Goal: Task Accomplishment & Management: Use online tool/utility

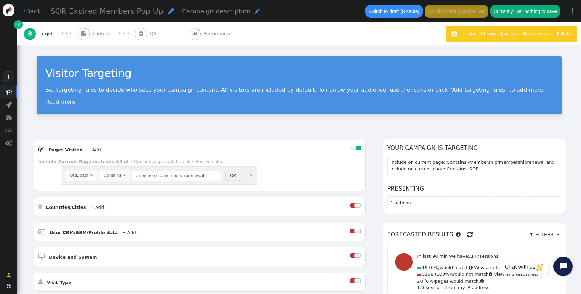
click at [273, 65] on div "Visitor Targeting Set targeting rules to decide who sees your campaign content.…" at bounding box center [299, 87] width 564 height 85
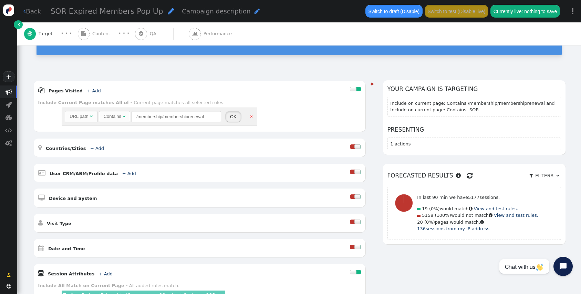
click at [228, 121] on button "OK" at bounding box center [233, 117] width 16 height 12
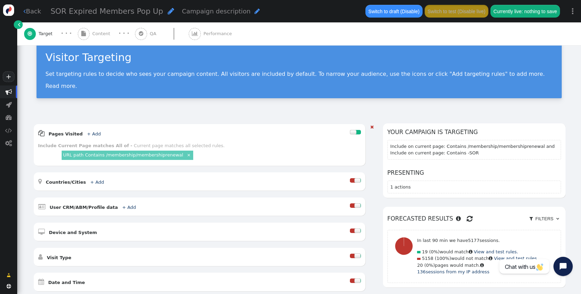
scroll to position [0, 0]
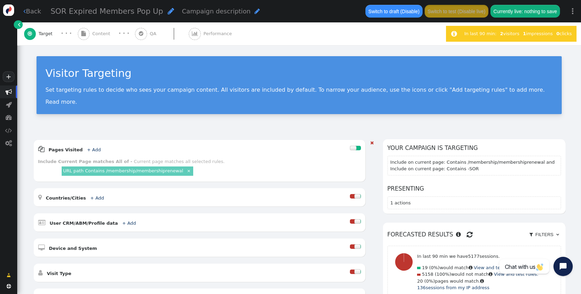
click at [209, 136] on div "AND OR XOR AND     Pages Visited + Add  Include Current Page is Any of - V…" at bounding box center [299, 273] width 564 height 287
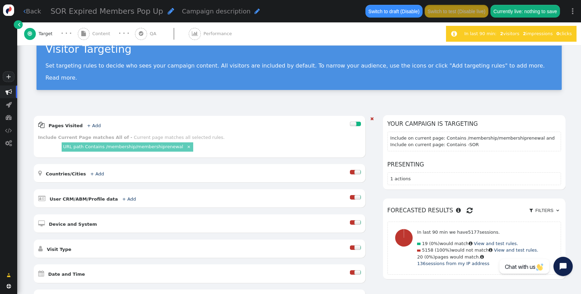
scroll to position [26, 0]
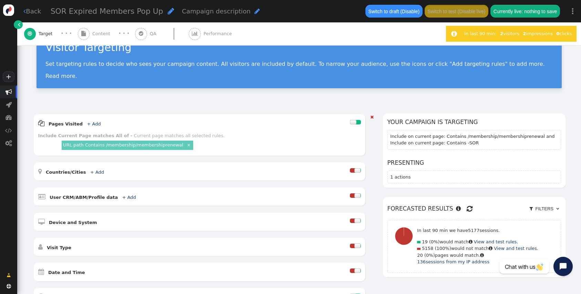
click at [92, 174] on link "+ Add" at bounding box center [97, 171] width 14 height 5
click at [62, 188] on div "Location name" at bounding box center [63, 187] width 29 height 7
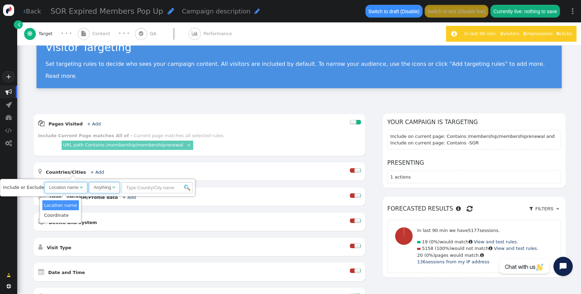
click at [101, 182] on span "Anything " at bounding box center [104, 188] width 31 height 12
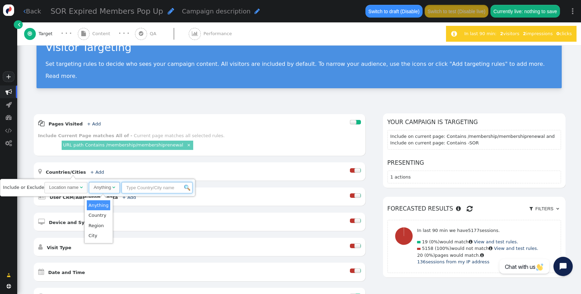
click at [125, 184] on input "text" at bounding box center [157, 188] width 71 height 12
click at [129, 188] on input "text" at bounding box center [154, 188] width 71 height 12
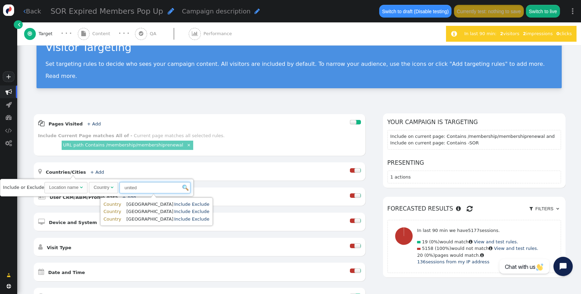
type input "united"
click at [136, 220] on td "[GEOGRAPHIC_DATA]" at bounding box center [149, 219] width 47 height 7
click at [138, 218] on td "[GEOGRAPHIC_DATA]" at bounding box center [149, 219] width 47 height 7
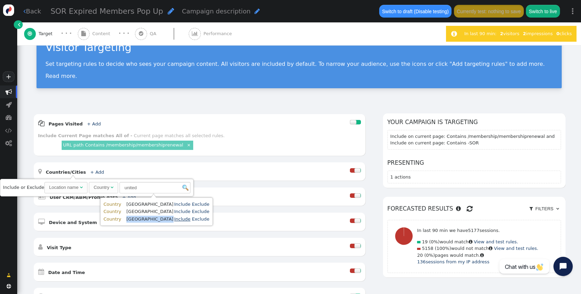
click at [175, 218] on link "Include" at bounding box center [182, 218] width 16 height 5
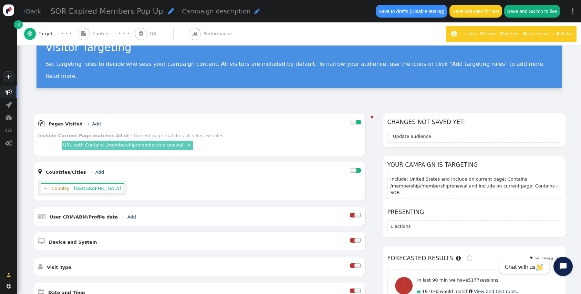
click at [373, 186] on div "" at bounding box center [370, 235] width 8 height 242
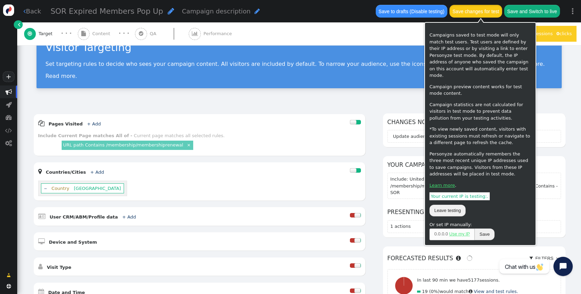
click at [488, 15] on button "Save changes for test" at bounding box center [475, 11] width 52 height 12
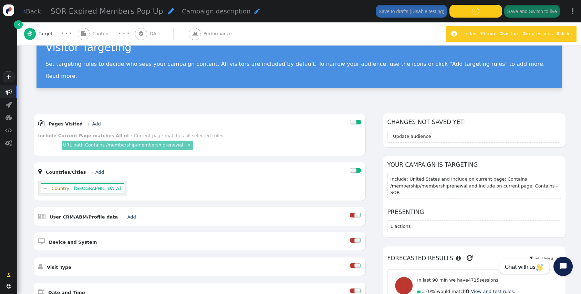
click at [343, 53] on div "Visitor Targeting" at bounding box center [298, 47] width 507 height 16
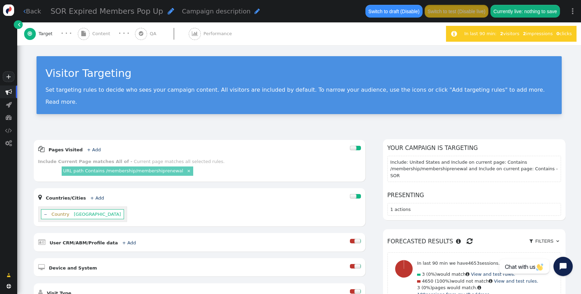
click at [33, 14] on link " Back" at bounding box center [32, 11] width 18 height 9
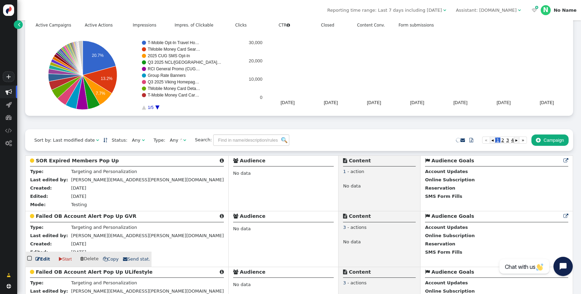
scroll to position [82, 0]
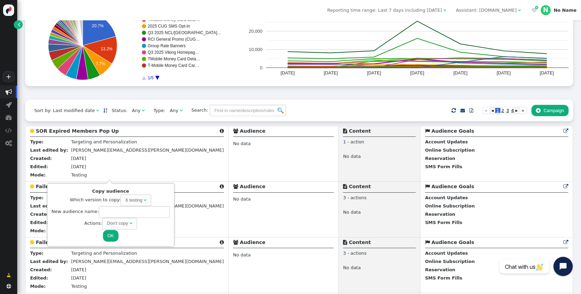
click at [129, 201] on div "6 testing" at bounding box center [133, 200] width 17 height 7
click at [67, 201] on div "Which version to copy: 6 testing " at bounding box center [110, 200] width 118 height 12
click at [129, 221] on span "" at bounding box center [130, 223] width 3 height 4
click at [113, 211] on input "text" at bounding box center [134, 212] width 71 height 12
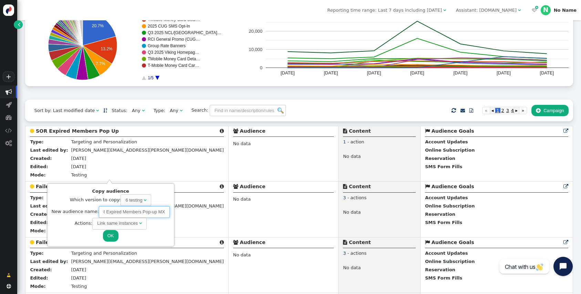
type input "SOR Expired Members Pop-up MX"
click at [107, 235] on button "OK" at bounding box center [110, 236] width 15 height 12
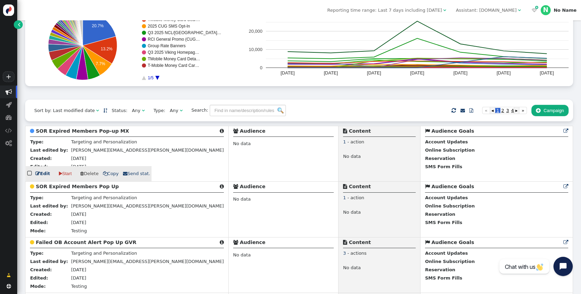
click at [39, 177] on link " Edit" at bounding box center [42, 173] width 14 height 7
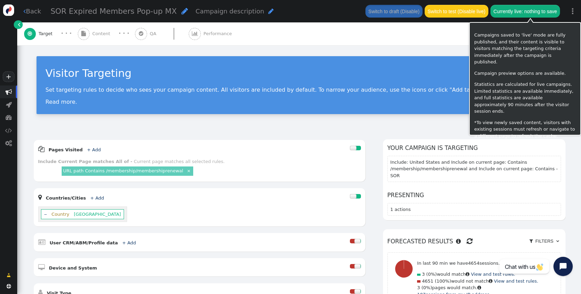
click at [529, 12] on button "Currently live: nothing to save" at bounding box center [524, 11] width 69 height 12
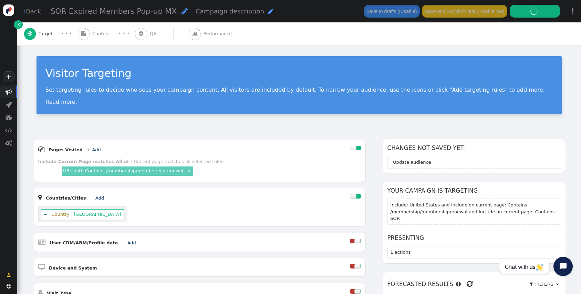
click at [98, 32] on span "Content" at bounding box center [102, 33] width 21 height 7
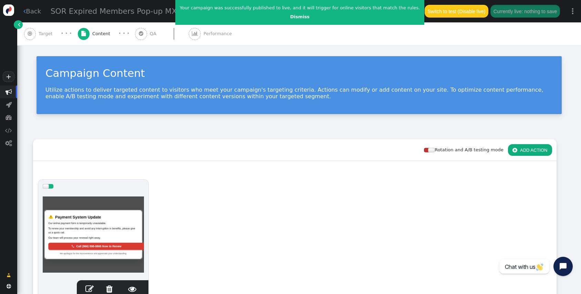
click at [308, 17] on center "Dismiss" at bounding box center [300, 16] width 240 height 7
click at [300, 18] on center "Dismiss" at bounding box center [300, 16] width 240 height 7
click at [290, 18] on link "Dismiss" at bounding box center [299, 16] width 19 height 5
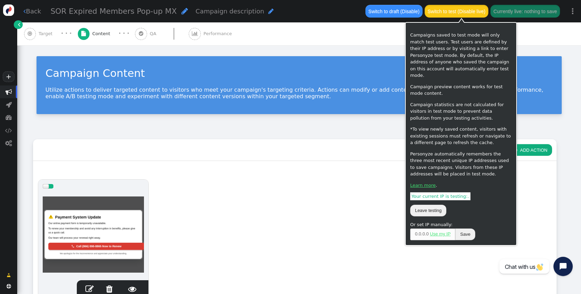
click at [451, 12] on button "Switch to test (Disable live)" at bounding box center [457, 11] width 64 height 12
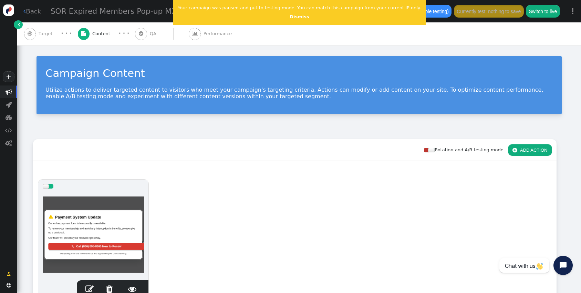
click at [91, 286] on span "" at bounding box center [89, 288] width 8 height 8
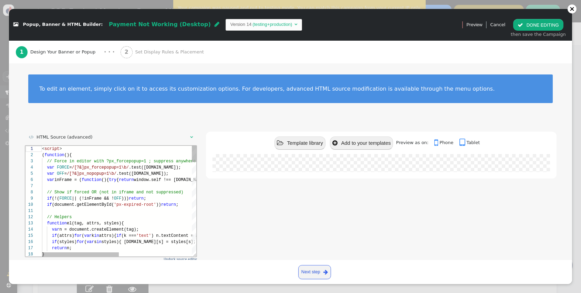
scroll to position [62, 0]
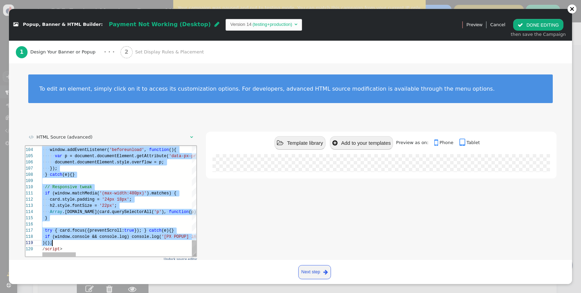
scroll to position [6, 12]
drag, startPoint x: 42, startPoint y: 153, endPoint x: 77, endPoint y: 241, distance: 94.6
paste textarea "if (window.console && console.log) console.log('[PX POPUP] ES injected with ove…"
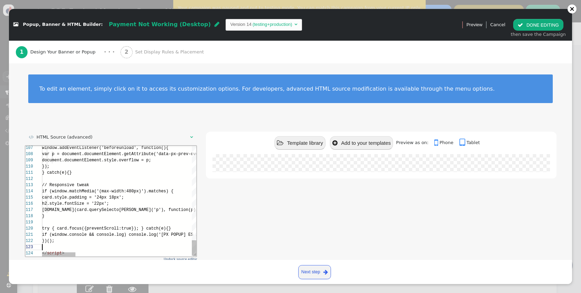
scroll to position [12, 0]
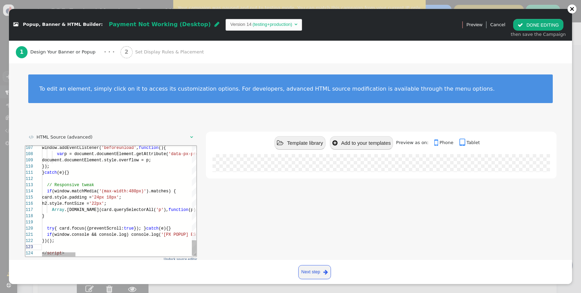
type textarea "if (window.console && console.log) console.log('[PX POPUP] ES injected with ove…"
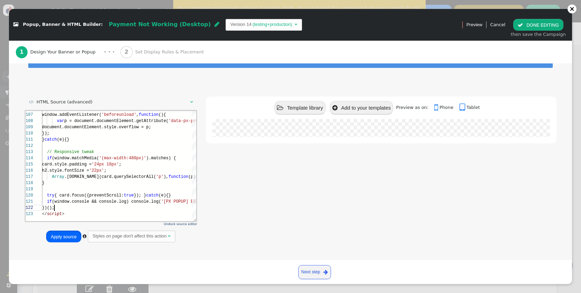
click at [64, 236] on button "Apply source" at bounding box center [63, 236] width 35 height 12
click at [544, 27] on button " DONE EDITING" at bounding box center [538, 25] width 50 height 12
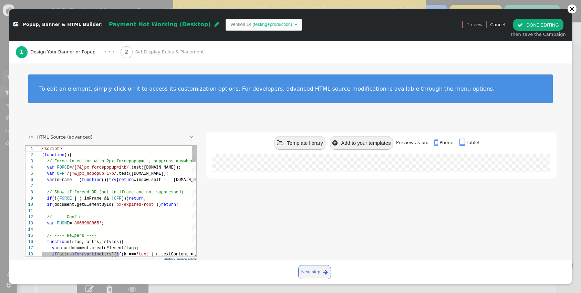
scroll to position [62, 0]
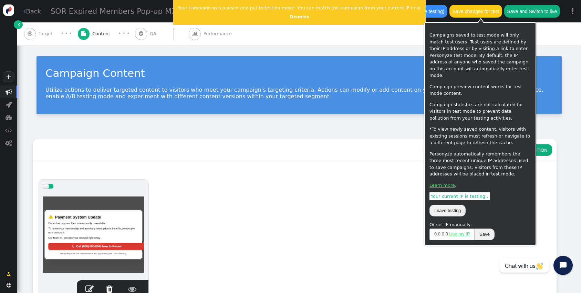
click at [491, 11] on button "Save changes for test" at bounding box center [475, 11] width 52 height 12
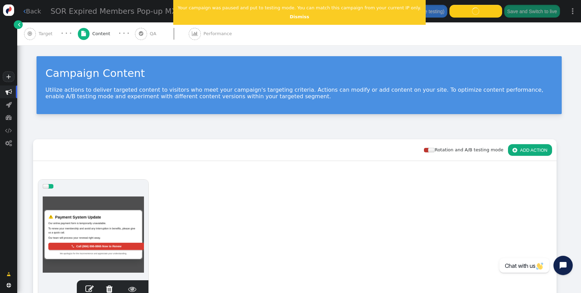
click at [290, 19] on center "Dismiss" at bounding box center [299, 16] width 243 height 7
click at [30, 35] on span "" at bounding box center [30, 33] width 4 height 5
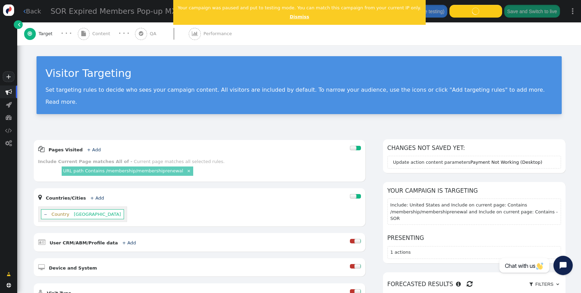
click at [291, 17] on link "Dismiss" at bounding box center [299, 16] width 19 height 5
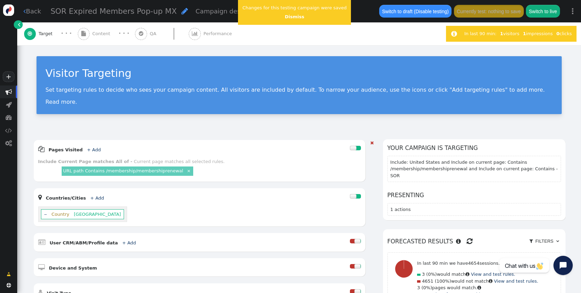
click at [82, 216] on span "[GEOGRAPHIC_DATA]" at bounding box center [97, 213] width 47 height 5
click at [84, 215] on span "[GEOGRAPHIC_DATA]" at bounding box center [97, 213] width 47 height 5
click at [44, 214] on link "‒" at bounding box center [45, 213] width 3 height 5
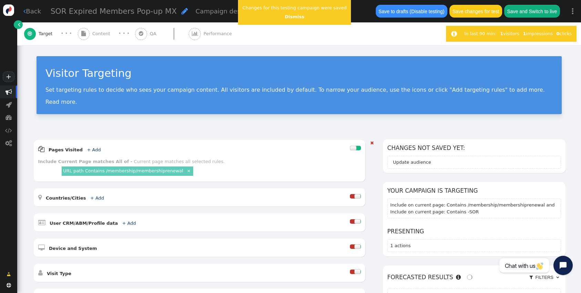
click at [147, 199] on div " Countries/Cities + Add " at bounding box center [194, 196] width 312 height 9
click at [96, 198] on link "+ Add" at bounding box center [97, 197] width 14 height 5
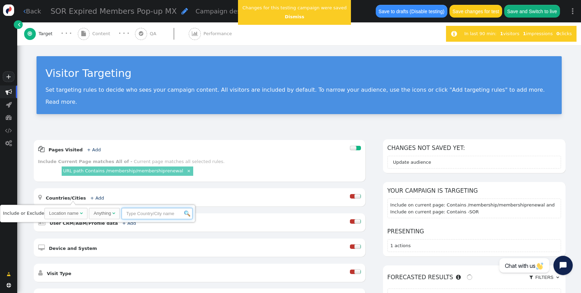
click at [149, 216] on input "text" at bounding box center [157, 214] width 71 height 12
click at [94, 212] on div "Anything" at bounding box center [103, 213] width 18 height 7
drag, startPoint x: 131, startPoint y: 210, endPoint x: 133, endPoint y: 213, distance: 3.5
click at [131, 210] on input "text" at bounding box center [154, 214] width 71 height 12
click at [112, 211] on span "Country " at bounding box center [103, 214] width 29 height 12
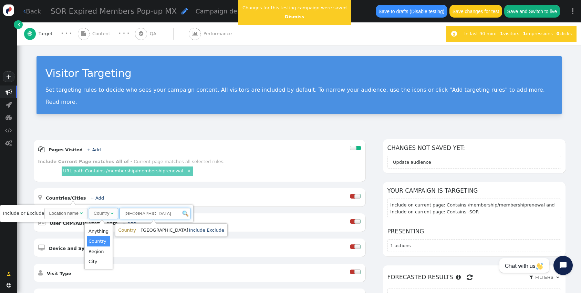
click at [134, 213] on input "[GEOGRAPHIC_DATA]" at bounding box center [154, 214] width 71 height 12
type input "e"
type input "a"
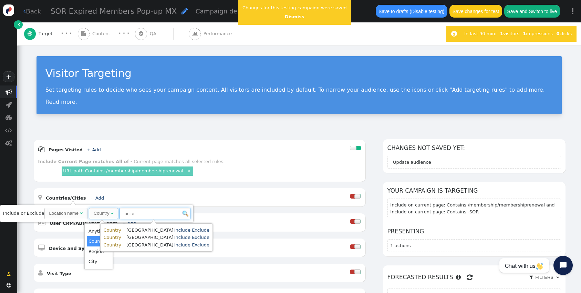
type input "unite"
click at [195, 244] on link "Exclude" at bounding box center [201, 244] width 18 height 5
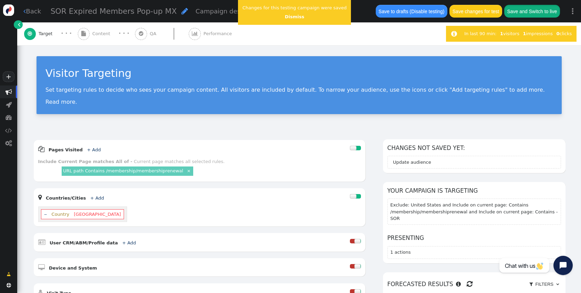
click at [539, 9] on button "Save and Switch to live" at bounding box center [532, 11] width 56 height 12
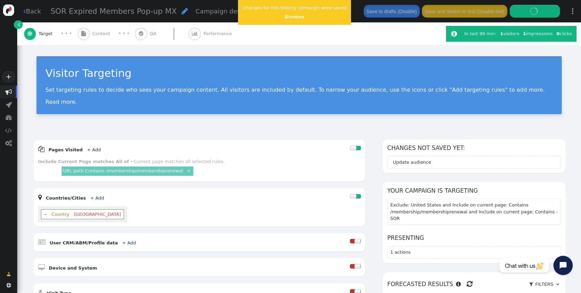
scroll to position [0, 0]
click at [259, 101] on div "Set targeting rules to decide who sees your campaign content. All visitors are …" at bounding box center [298, 95] width 507 height 19
click at [286, 19] on link "Dismiss" at bounding box center [294, 16] width 19 height 5
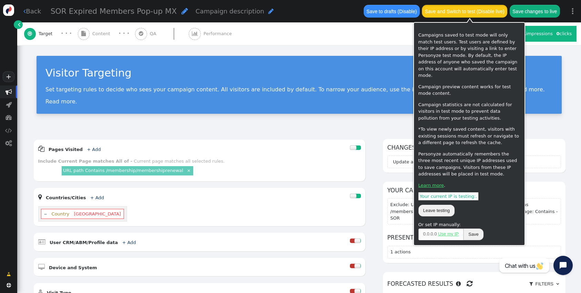
drag, startPoint x: 457, startPoint y: 12, endPoint x: 314, endPoint y: 64, distance: 152.4
click at [313, 65] on div " Back SOR Expired Members Pop-up MX  Campaign description  Save to drafts (D…" at bounding box center [299, 146] width 564 height 293
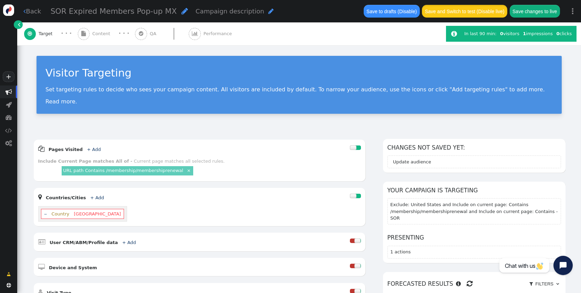
click at [486, 17] on button "Save and Switch to test (Disable live)" at bounding box center [464, 11] width 85 height 12
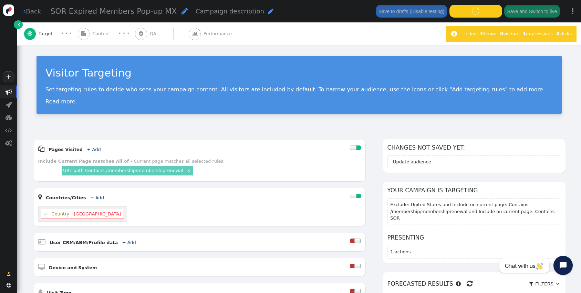
scroll to position [0, 0]
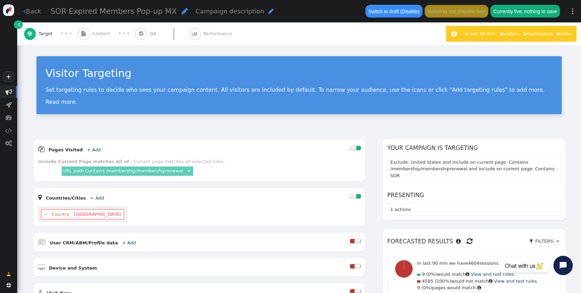
click at [89, 36] on div " Content" at bounding box center [95, 33] width 35 height 23
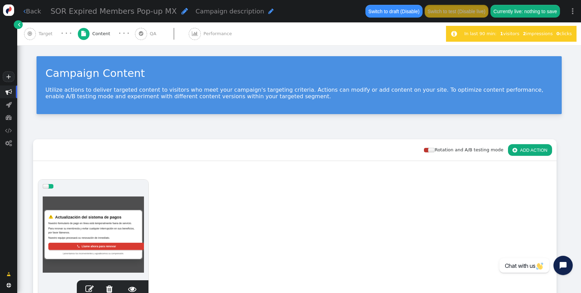
click at [90, 286] on span "" at bounding box center [89, 288] width 8 height 8
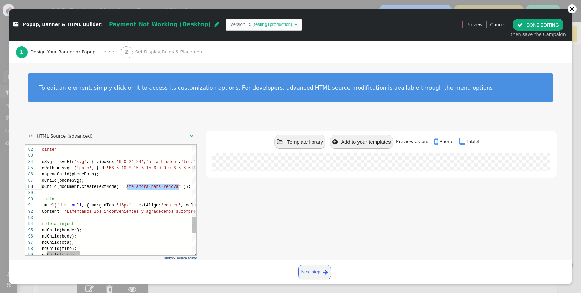
scroll to position [25, 167]
drag, startPoint x: 127, startPoint y: 187, endPoint x: 186, endPoint y: 187, distance: 59.2
paste textarea "a-hidden':'true' }, { width:'22px', height:'22px', display:'block', fill:'#ffff…"
type textarea "a-hidden':'true' }, { width:'22px', height:'22px', display:'block', fill:'#ffff…"
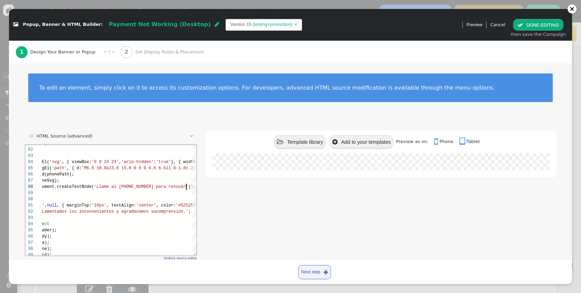
scroll to position [35, 0]
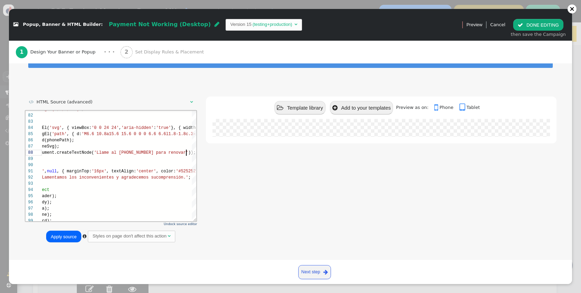
click at [80, 232] on button "Apply source" at bounding box center [63, 236] width 35 height 12
click at [538, 25] on button " DONE EDITING" at bounding box center [538, 25] width 50 height 12
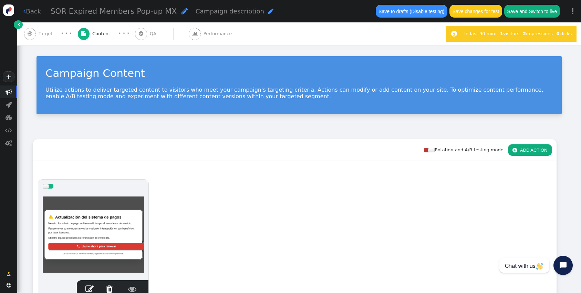
scroll to position [62, 0]
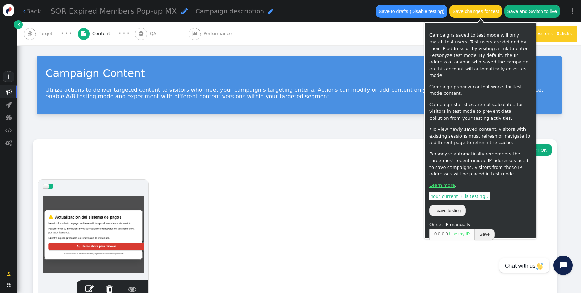
click at [520, 15] on button "Save and Switch to live" at bounding box center [532, 11] width 56 height 12
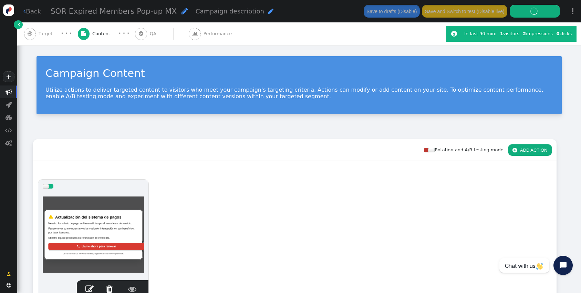
click at [278, 196] on div "drag this  Edit  Detach  Preview Payment Not Working (Desktop) Type: Popup, …" at bounding box center [294, 291] width 523 height 233
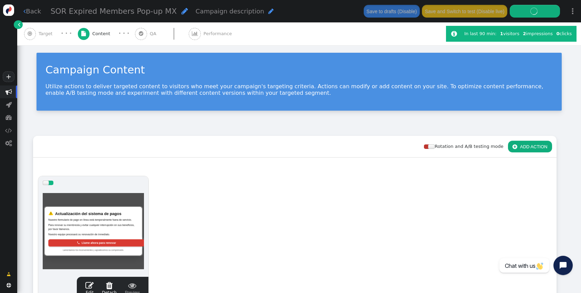
scroll to position [0, 0]
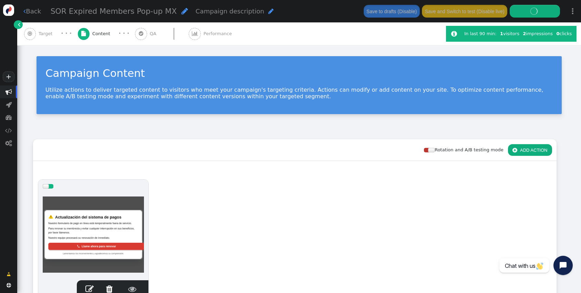
click at [268, 171] on div " Drag Content Here to whole audience (100%) drag this  Edit  Detach  Previe…" at bounding box center [294, 284] width 523 height 247
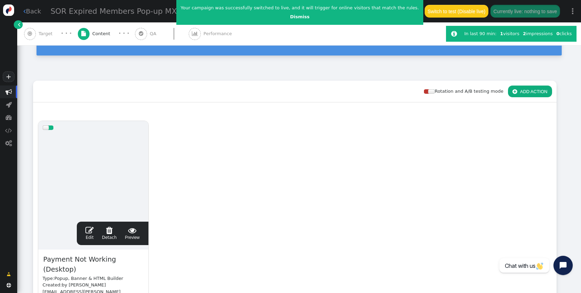
scroll to position [57, 0]
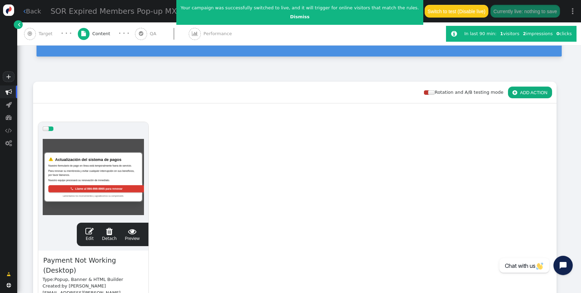
click at [86, 233] on span "" at bounding box center [89, 231] width 8 height 8
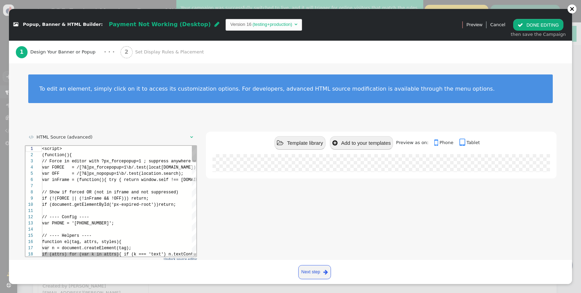
scroll to position [62, 0]
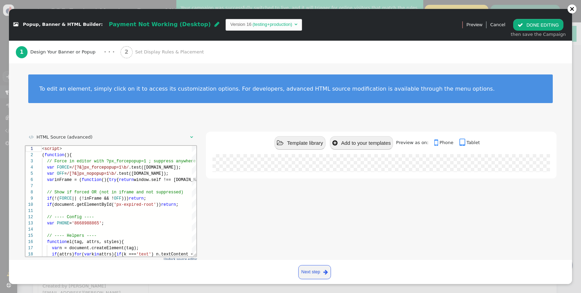
click at [535, 23] on button " DONE EDITING" at bounding box center [538, 25] width 50 height 12
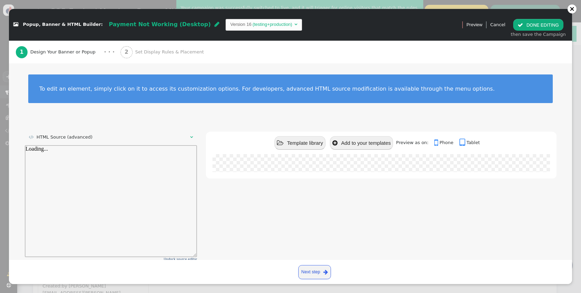
scroll to position [0, 0]
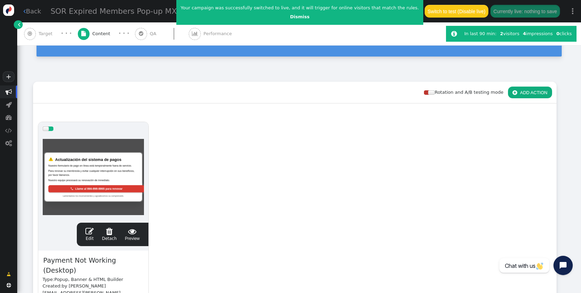
click at [39, 13] on link " Back" at bounding box center [32, 11] width 18 height 9
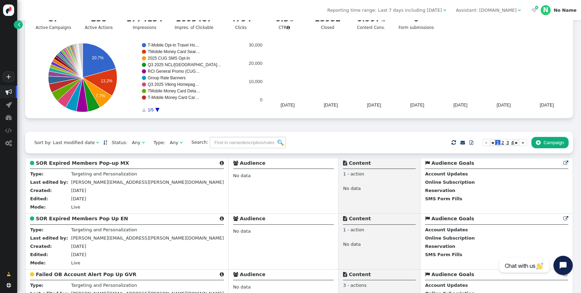
scroll to position [48, 0]
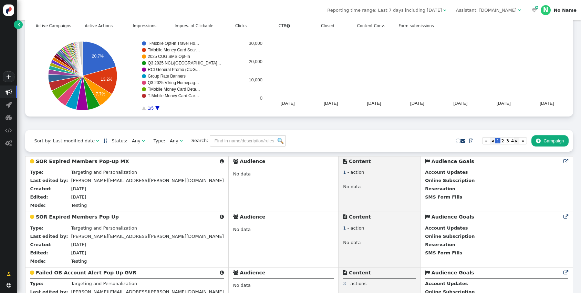
scroll to position [53, 0]
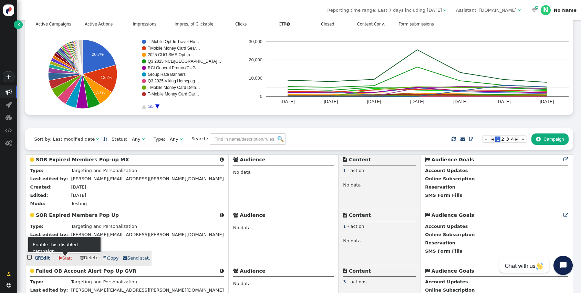
click at [40, 261] on link " Edit" at bounding box center [42, 257] width 14 height 7
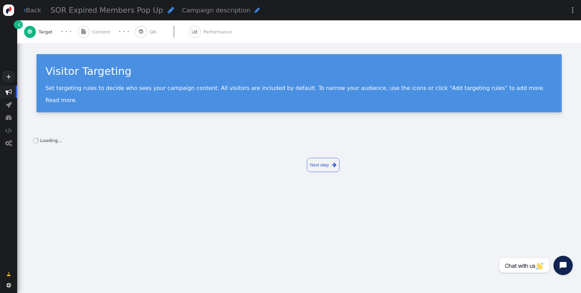
drag, startPoint x: 122, startPoint y: 13, endPoint x: 137, endPoint y: 12, distance: 15.2
click at [122, 13] on span "SOR Expired Members Pop Up" at bounding box center [107, 10] width 113 height 9
click at [154, 11] on div "SOR Expired Members Pop Up Campaign description " at bounding box center [306, 10] width 511 height 12
drag, startPoint x: 121, startPoint y: 12, endPoint x: 127, endPoint y: 11, distance: 6.2
click at [121, 12] on span "SOR Expired Members Pop Up" at bounding box center [107, 10] width 113 height 9
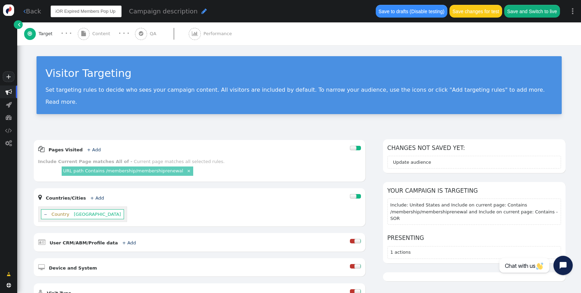
scroll to position [0, 8]
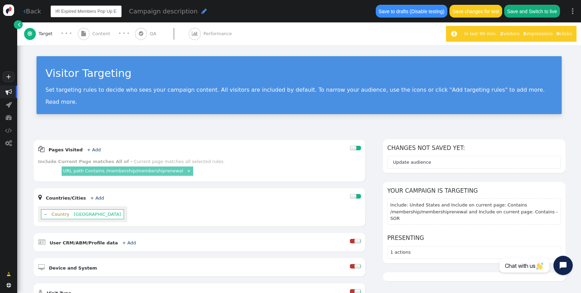
type input "SOR Expired Members Pop Up EN"
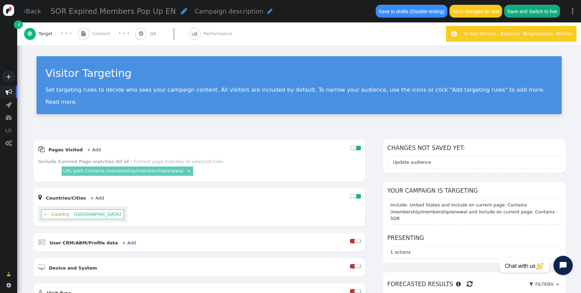
click at [524, 18] on div "Save and Switch to live" at bounding box center [532, 10] width 56 height 13
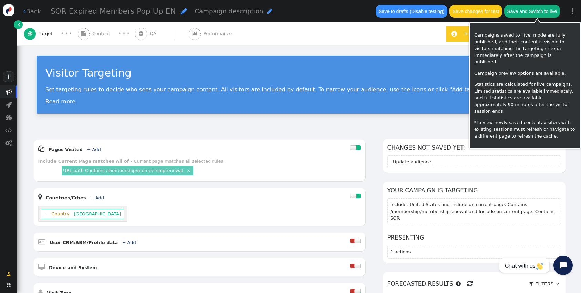
click at [523, 15] on button "Save and Switch to live" at bounding box center [532, 11] width 56 height 12
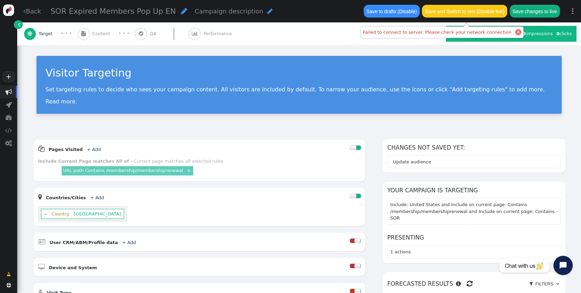
click at [516, 31] on div at bounding box center [517, 31] width 3 height 3
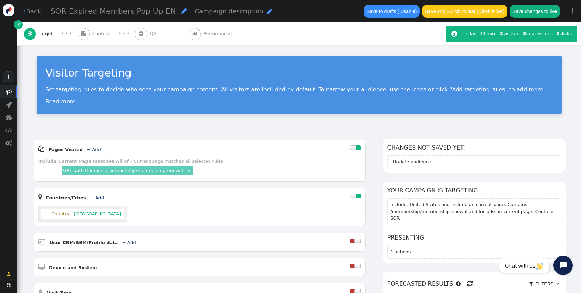
click at [516, 49] on div "Visitor Targeting Set targeting rules to decide who sees your campaign content.…" at bounding box center [299, 87] width 564 height 85
click at [545, 14] on button "Save changes to live" at bounding box center [535, 11] width 50 height 12
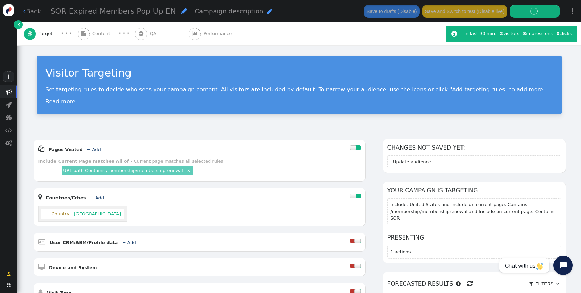
scroll to position [1, 0]
